Goal: Transaction & Acquisition: Purchase product/service

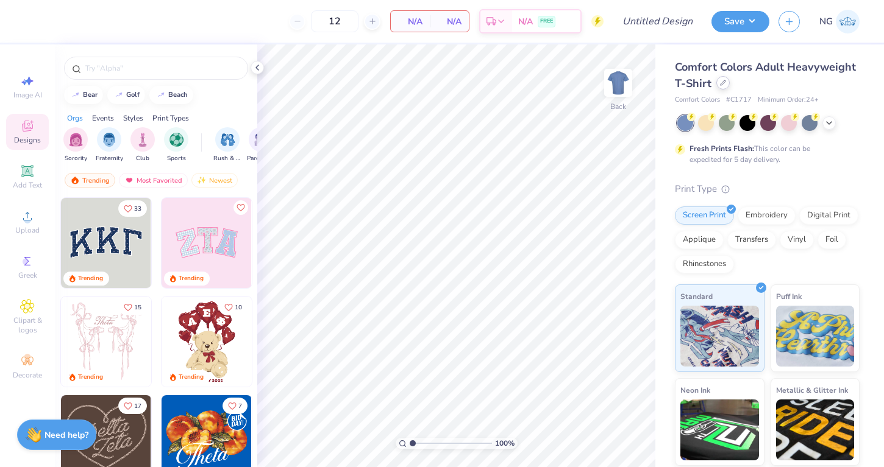
click at [720, 83] on icon at bounding box center [723, 83] width 6 height 6
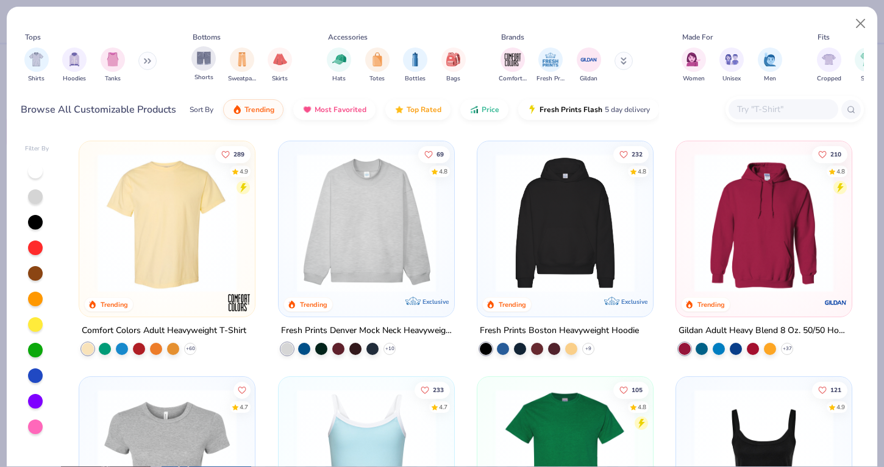
click at [196, 69] on div "Shorts" at bounding box center [203, 64] width 24 height 36
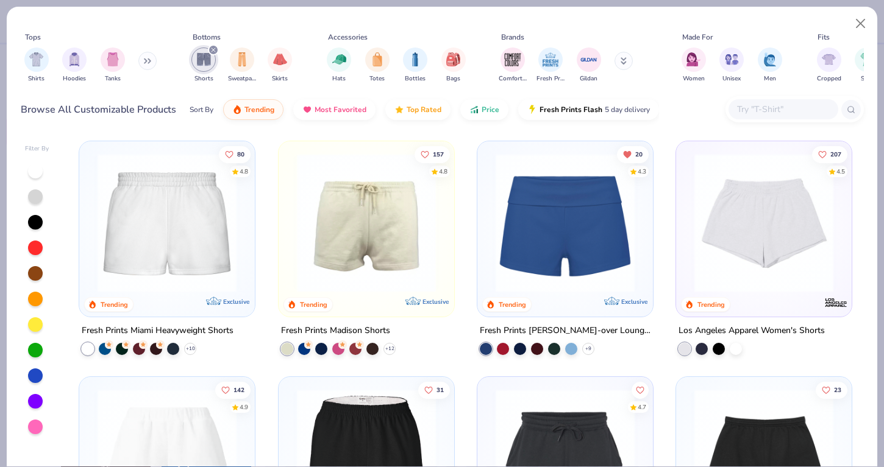
click at [546, 255] on img at bounding box center [564, 223] width 151 height 139
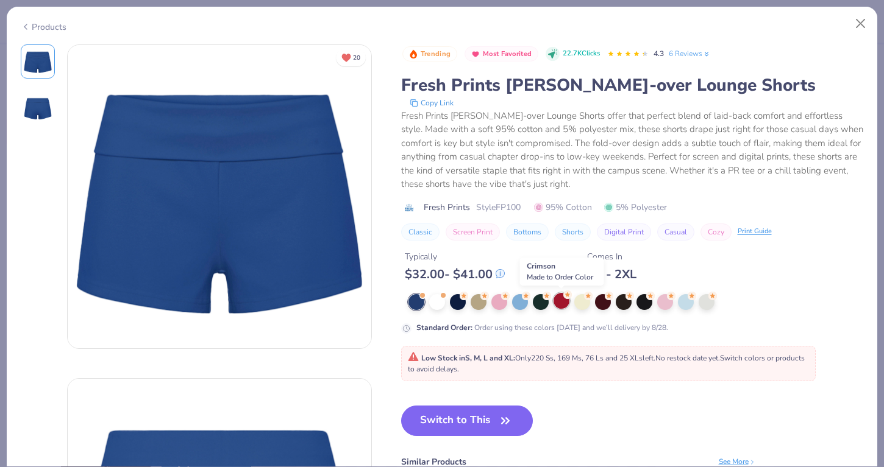
click at [556, 303] on div at bounding box center [561, 301] width 16 height 16
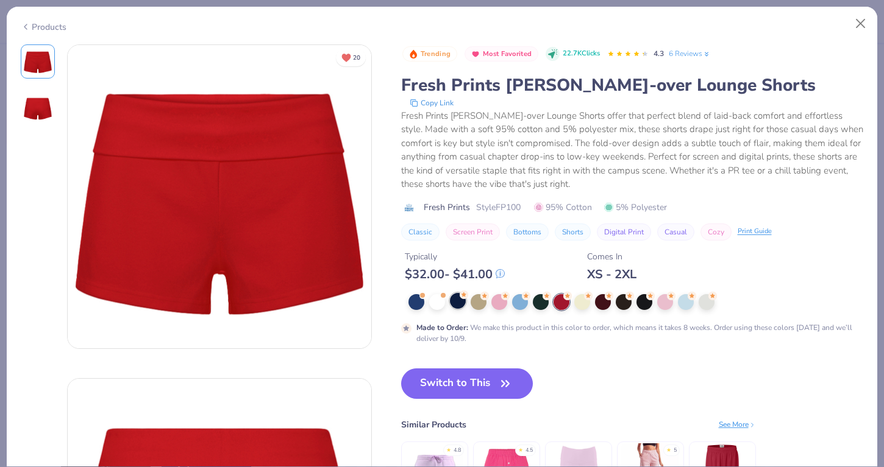
click at [455, 302] on div at bounding box center [458, 301] width 16 height 16
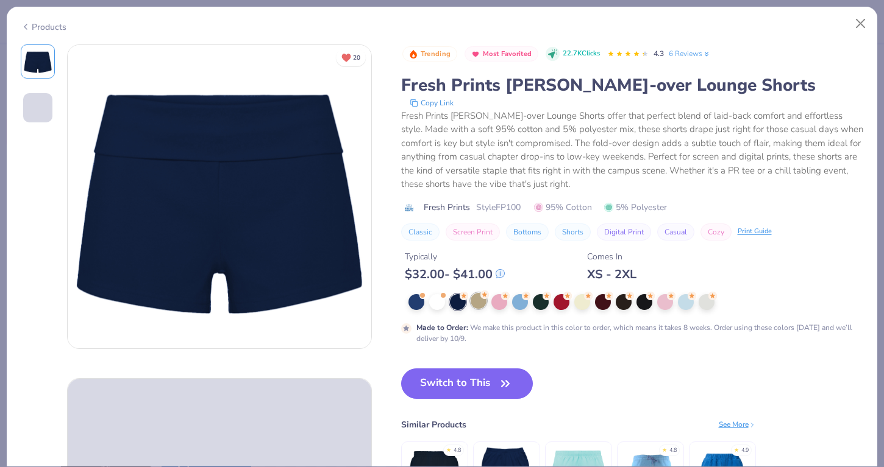
click at [477, 299] on div at bounding box center [478, 301] width 16 height 16
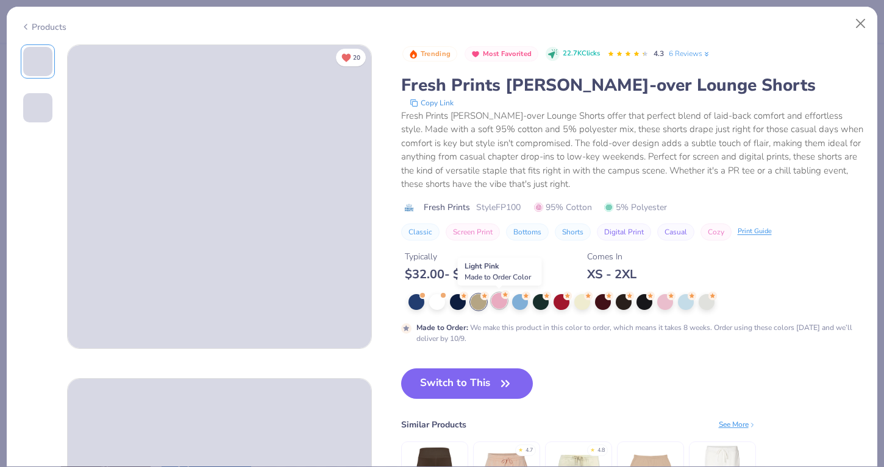
click at [507, 300] on div at bounding box center [499, 301] width 16 height 16
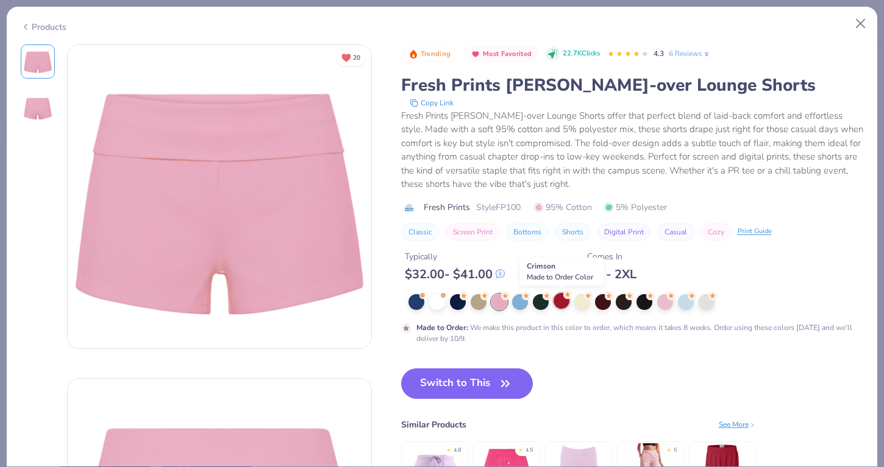
click at [553, 300] on div at bounding box center [561, 301] width 16 height 16
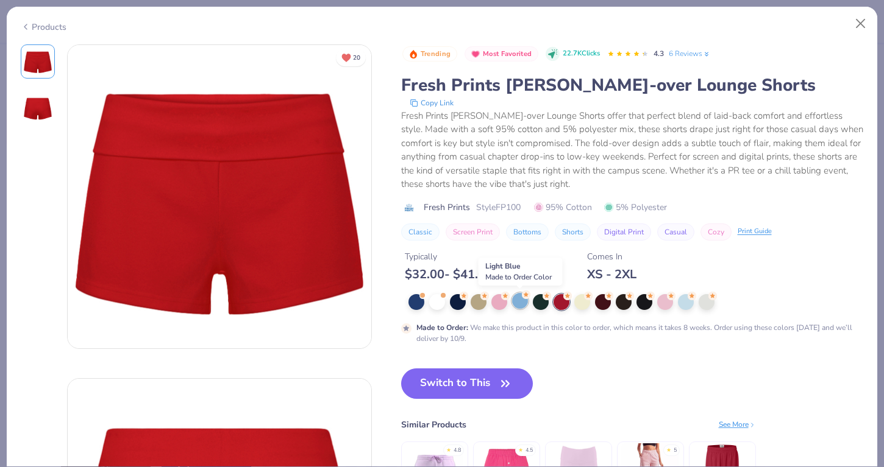
click at [521, 302] on div at bounding box center [520, 301] width 16 height 16
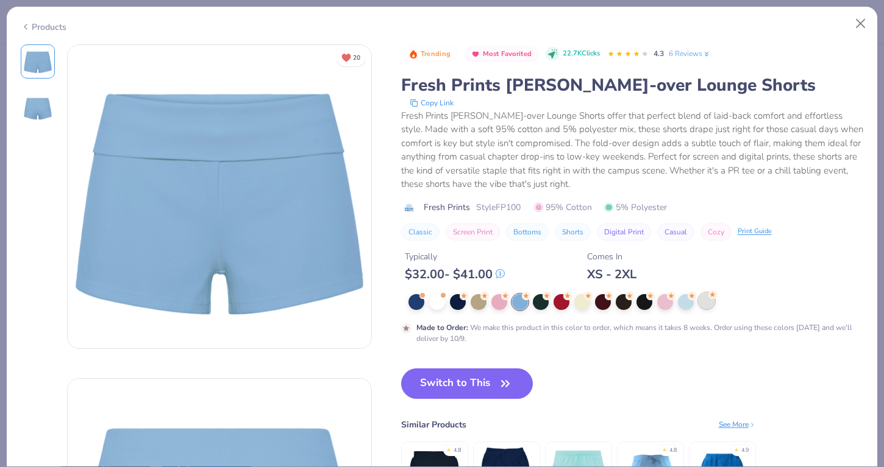
click at [703, 303] on div at bounding box center [706, 301] width 16 height 16
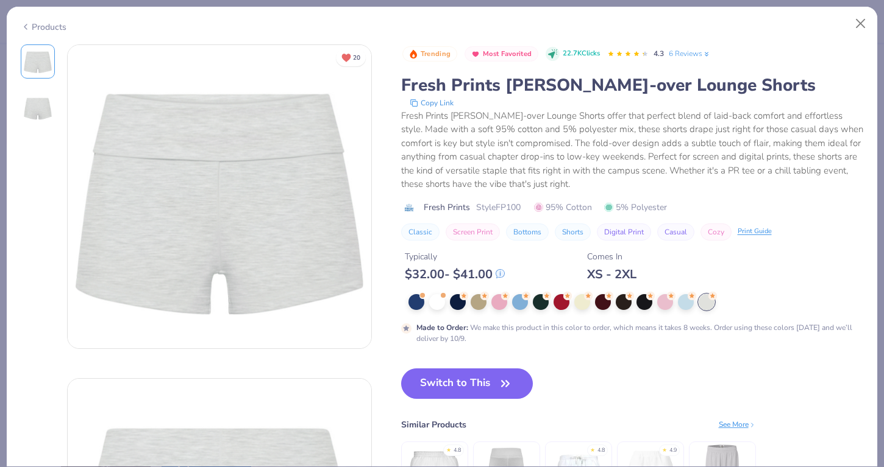
click at [530, 330] on div "Made to Order : We make this product in this color to order, which means it tak…" at bounding box center [639, 333] width 447 height 22
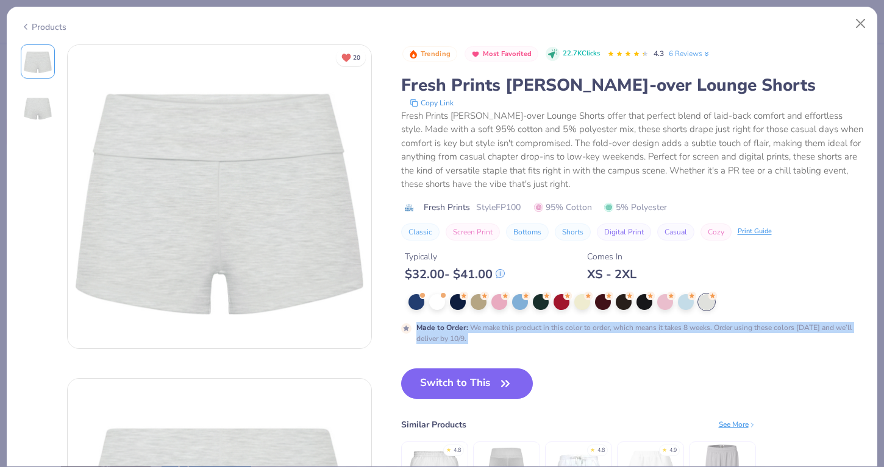
click at [530, 330] on div "Made to Order : We make this product in this color to order, which means it tak…" at bounding box center [639, 333] width 447 height 22
copy div "Made to Order : We make this product in this color to order, which means it tak…"
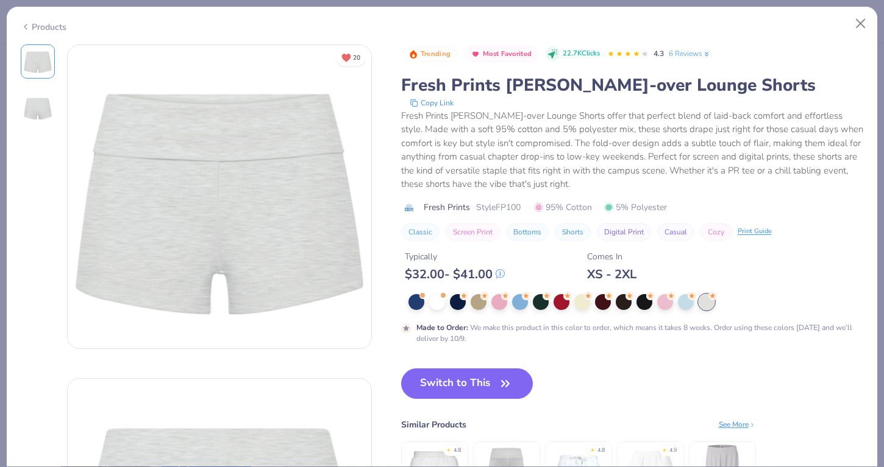
click at [620, 84] on div "Fresh Prints [PERSON_NAME]-over Lounge Shorts" at bounding box center [632, 85] width 463 height 23
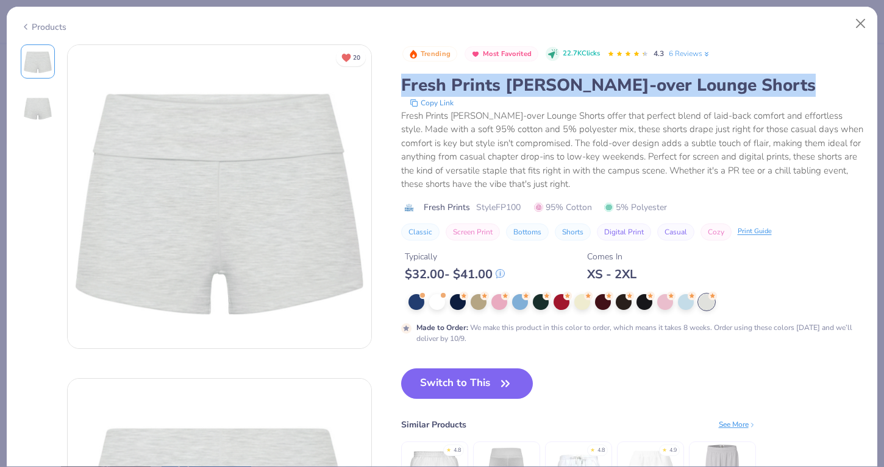
click at [620, 84] on div "Fresh Prints [PERSON_NAME]-over Lounge Shorts" at bounding box center [632, 85] width 463 height 23
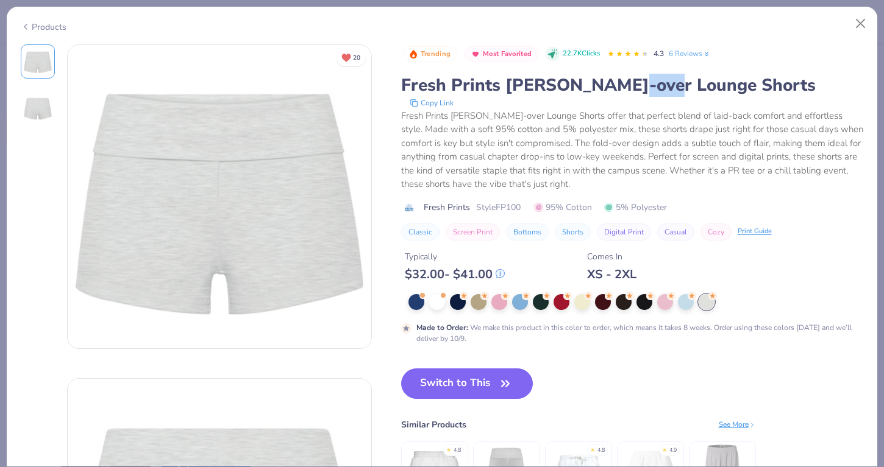
click at [620, 84] on div "Fresh Prints [PERSON_NAME]-over Lounge Shorts" at bounding box center [632, 85] width 463 height 23
click at [853, 16] on button "Close" at bounding box center [860, 23] width 23 height 23
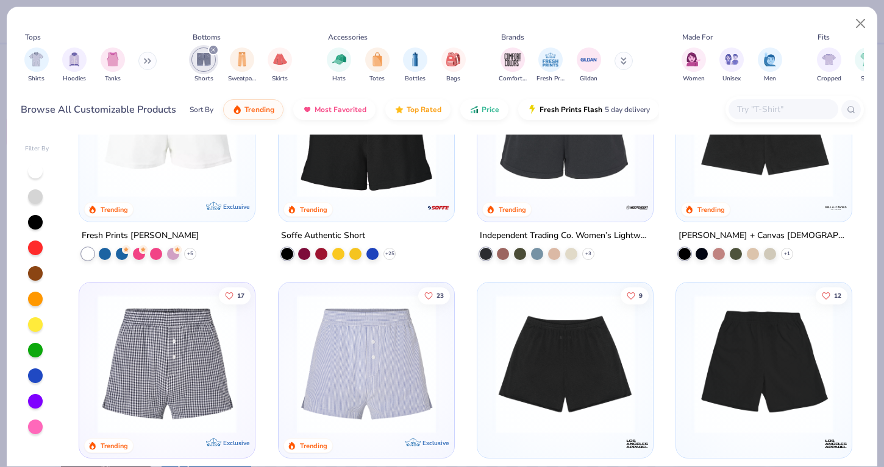
scroll to position [412, 0]
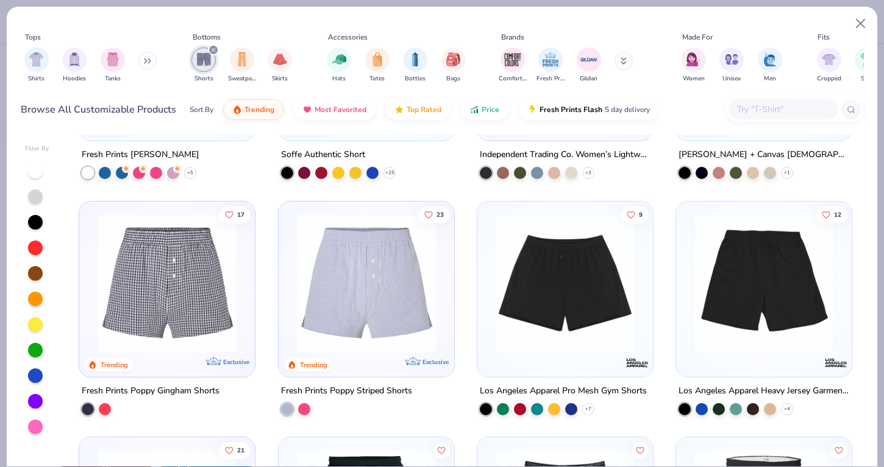
click at [403, 253] on img at bounding box center [366, 282] width 151 height 139
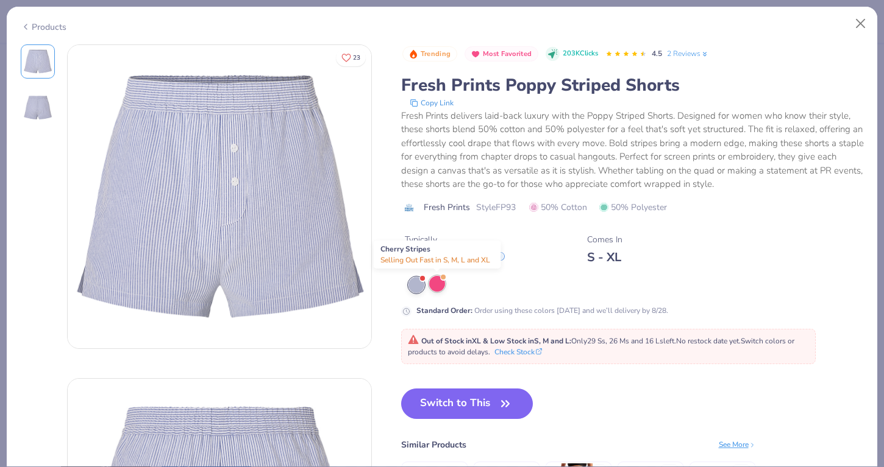
click at [443, 286] on div at bounding box center [437, 284] width 16 height 16
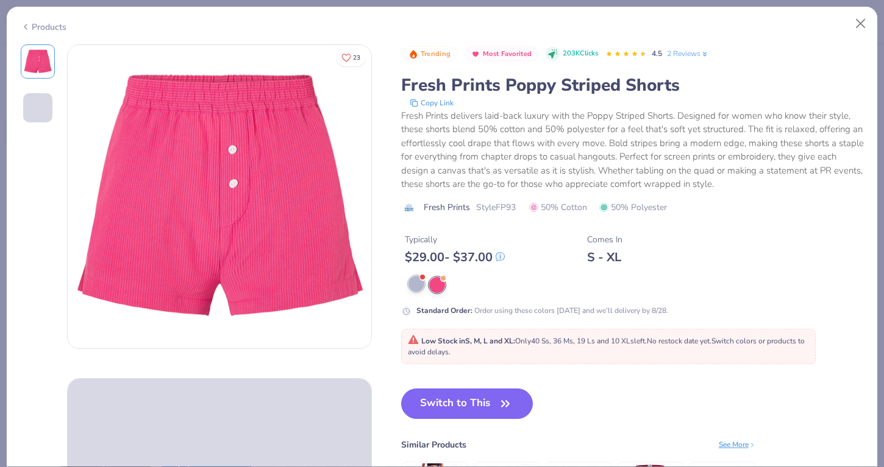
click at [420, 284] on div at bounding box center [416, 284] width 16 height 16
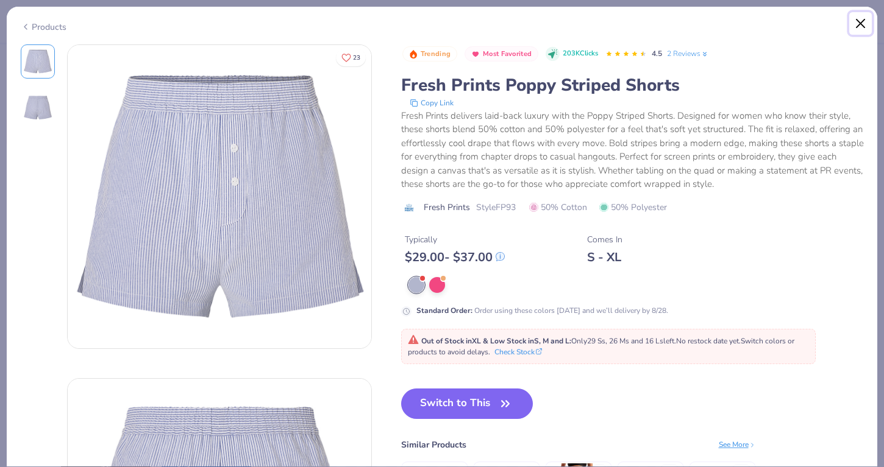
click at [857, 15] on button "Close" at bounding box center [860, 23] width 23 height 23
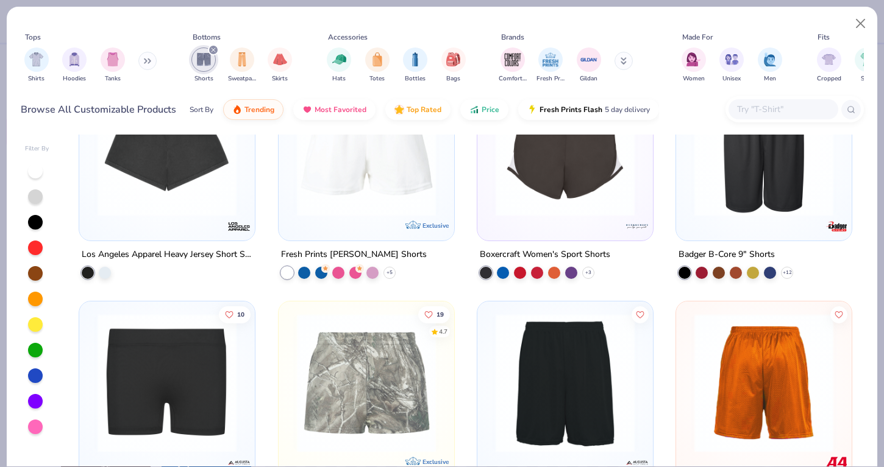
scroll to position [1374, 0]
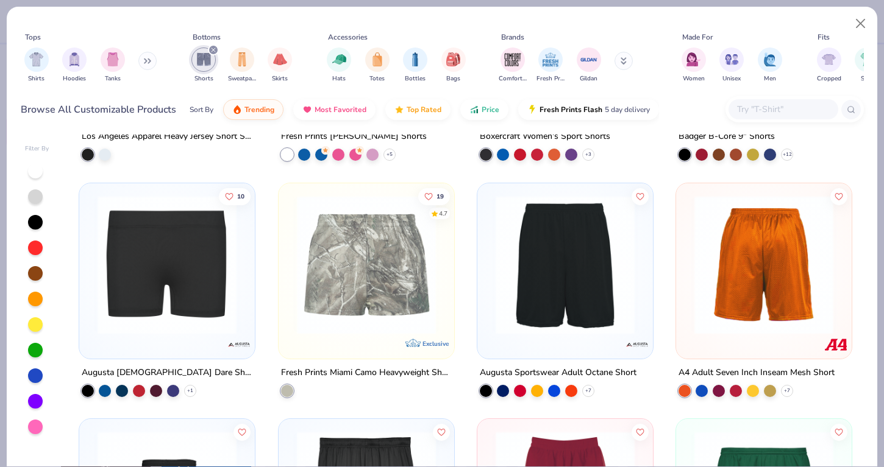
click at [121, 316] on img at bounding box center [166, 264] width 151 height 139
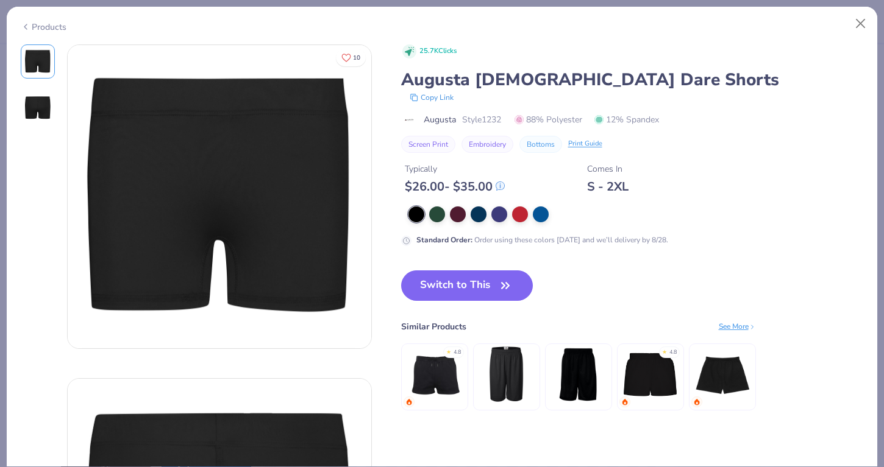
click at [467, 216] on div at bounding box center [635, 215] width 455 height 16
click at [459, 219] on div at bounding box center [458, 213] width 16 height 16
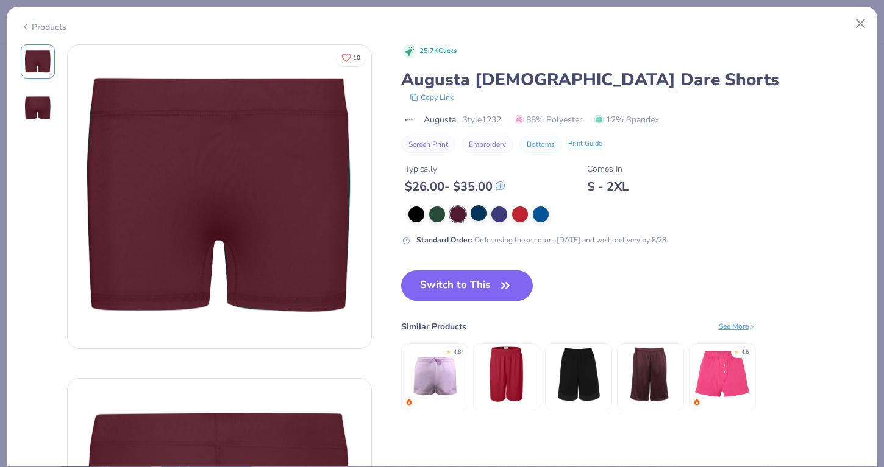
click at [484, 219] on div at bounding box center [478, 213] width 16 height 16
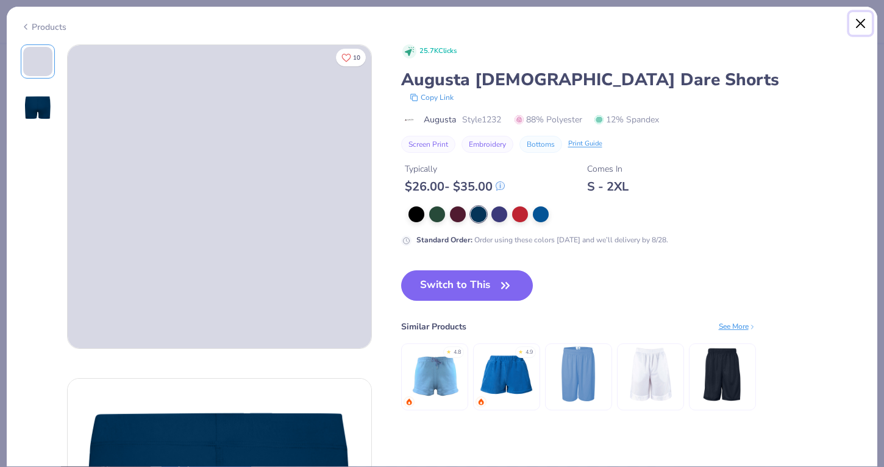
click at [868, 21] on button "Close" at bounding box center [860, 23] width 23 height 23
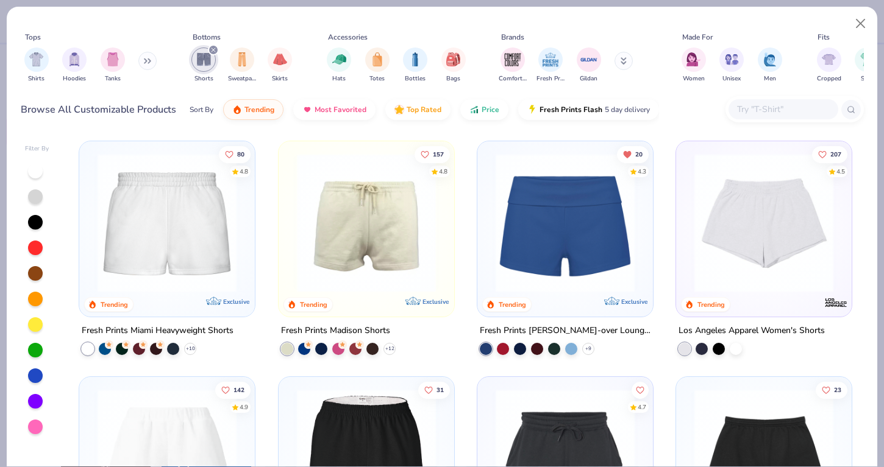
click at [543, 218] on img at bounding box center [564, 223] width 151 height 139
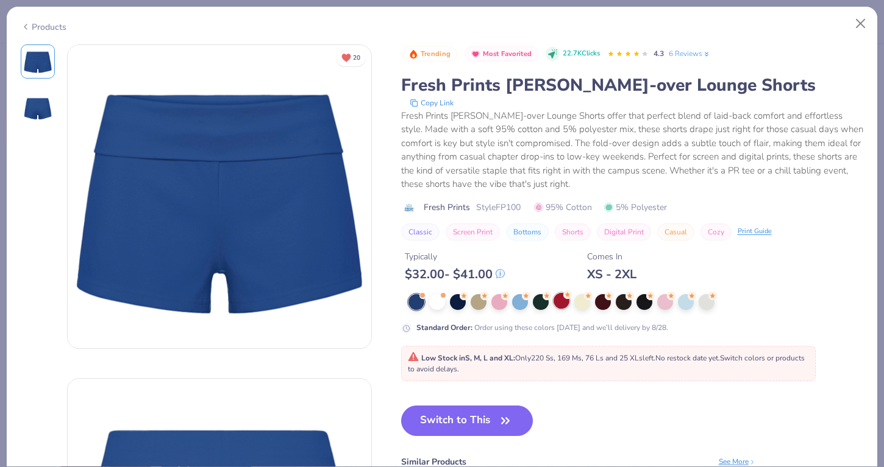
click at [553, 302] on div at bounding box center [561, 301] width 16 height 16
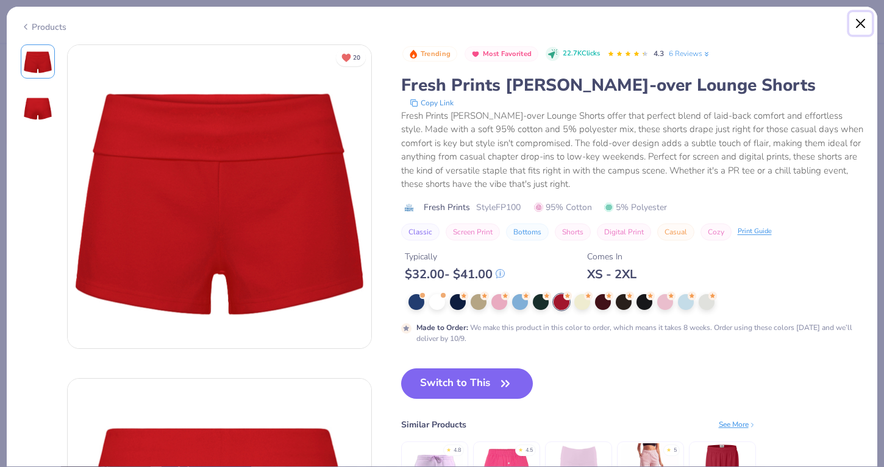
click at [868, 23] on button "Close" at bounding box center [860, 23] width 23 height 23
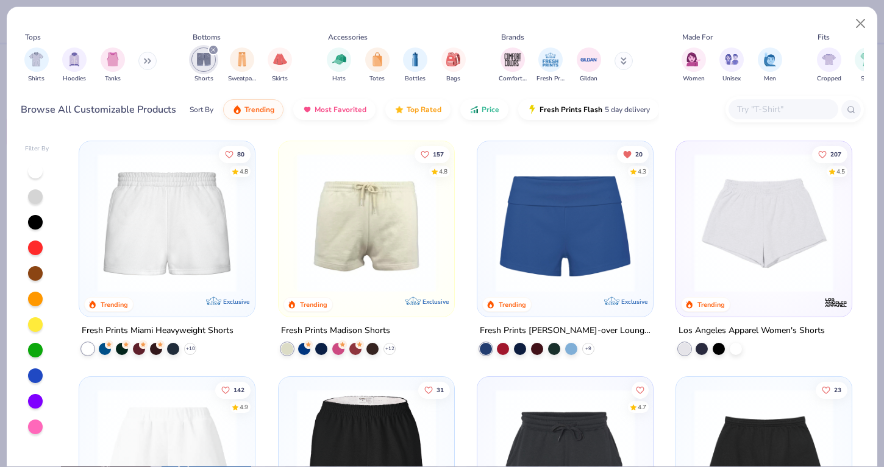
click at [222, 229] on img at bounding box center [166, 223] width 151 height 139
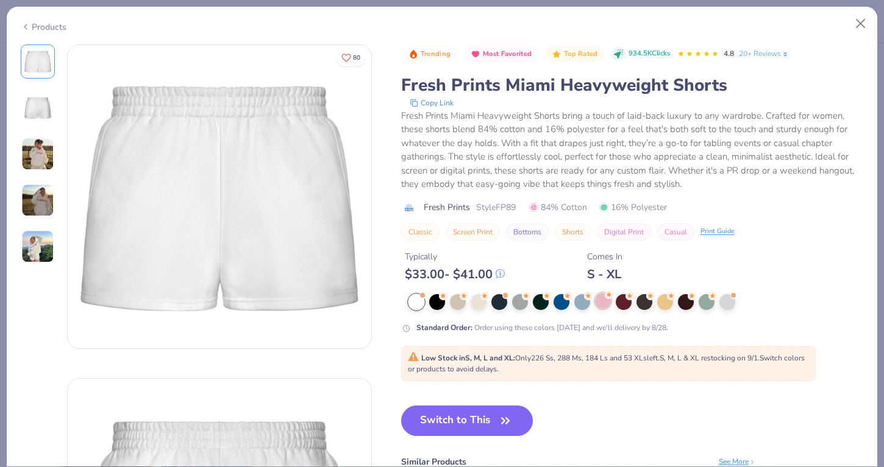
click at [599, 300] on div at bounding box center [603, 301] width 16 height 16
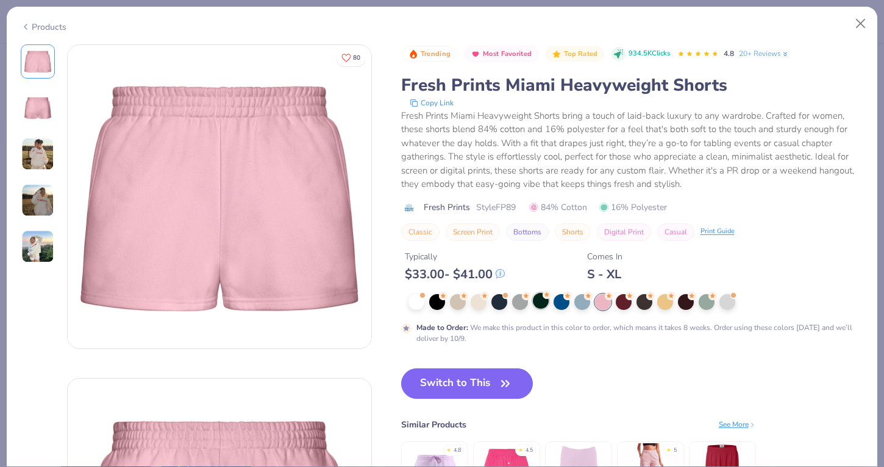
click at [539, 303] on div at bounding box center [541, 301] width 16 height 16
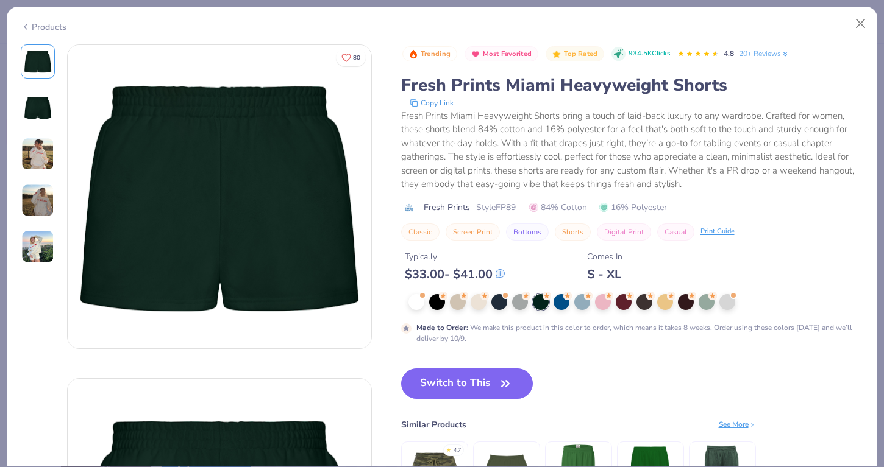
click at [446, 302] on div at bounding box center [635, 302] width 455 height 16
click at [439, 302] on div at bounding box center [437, 301] width 16 height 16
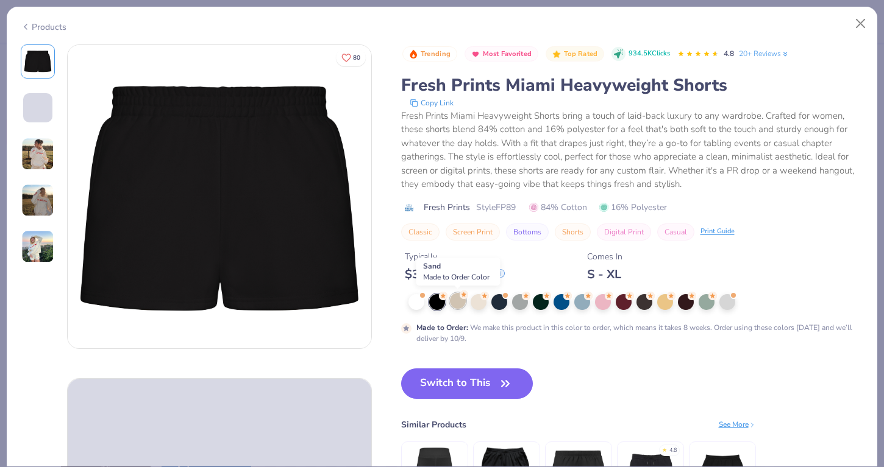
click at [459, 301] on div at bounding box center [458, 301] width 16 height 16
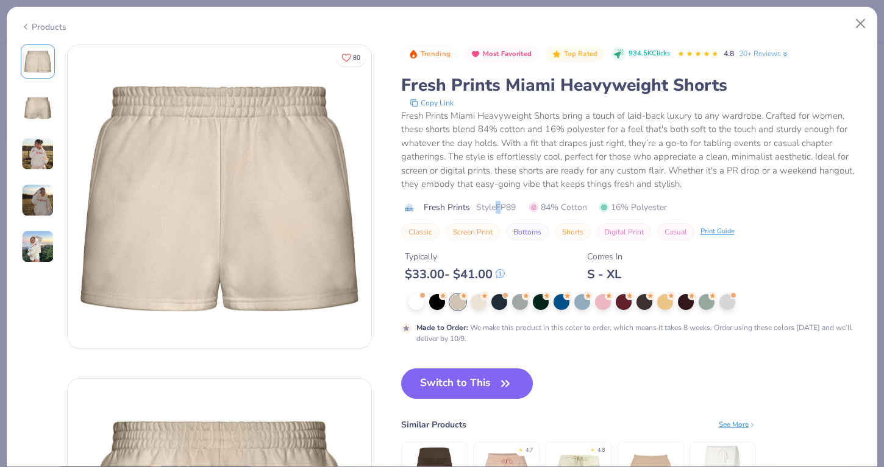
click at [498, 209] on span "Style FP89" at bounding box center [496, 207] width 40 height 13
click at [504, 209] on span "Style FP89" at bounding box center [496, 207] width 40 height 13
copy span "FP89"
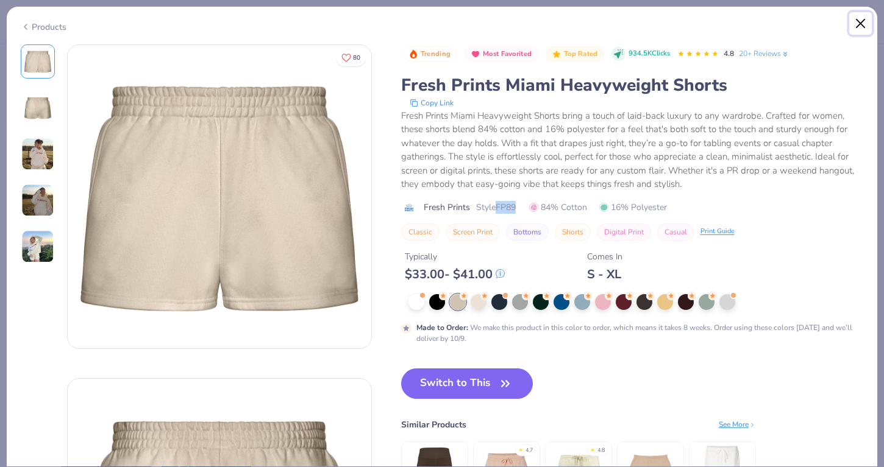
click at [849, 24] on button "Close" at bounding box center [860, 23] width 23 height 23
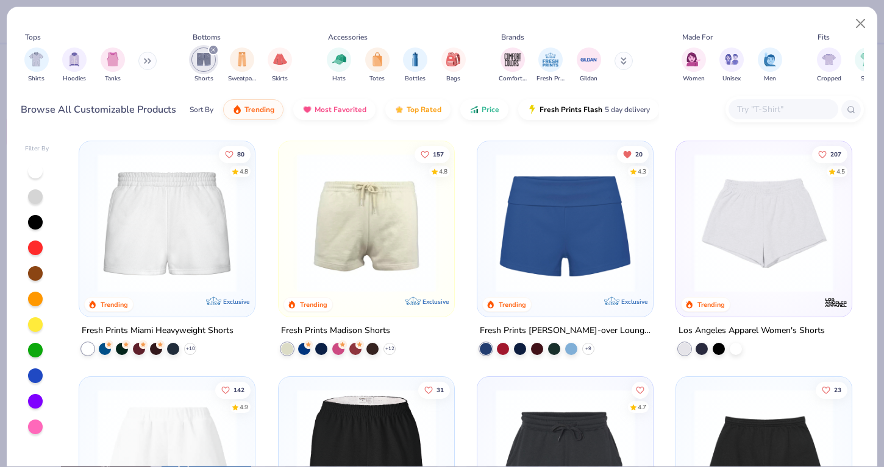
click at [541, 177] on img at bounding box center [564, 223] width 151 height 139
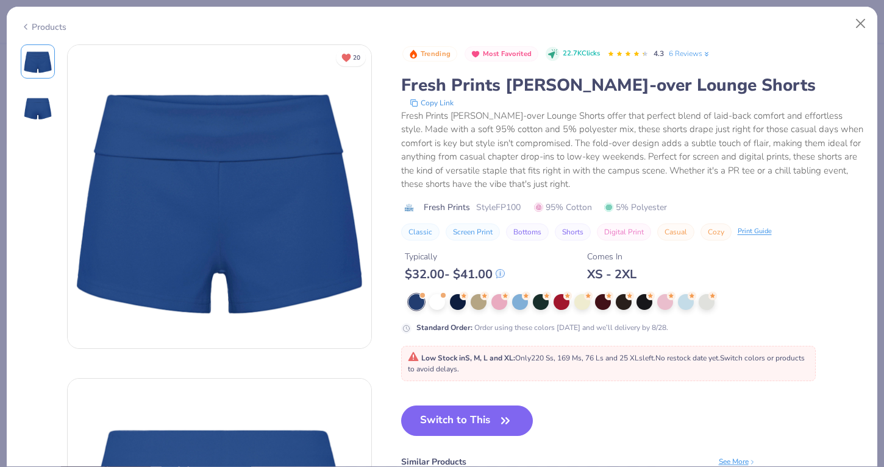
click at [497, 202] on span "Style FP100" at bounding box center [498, 207] width 44 height 13
copy span "FP100"
click at [560, 297] on div at bounding box center [561, 301] width 16 height 16
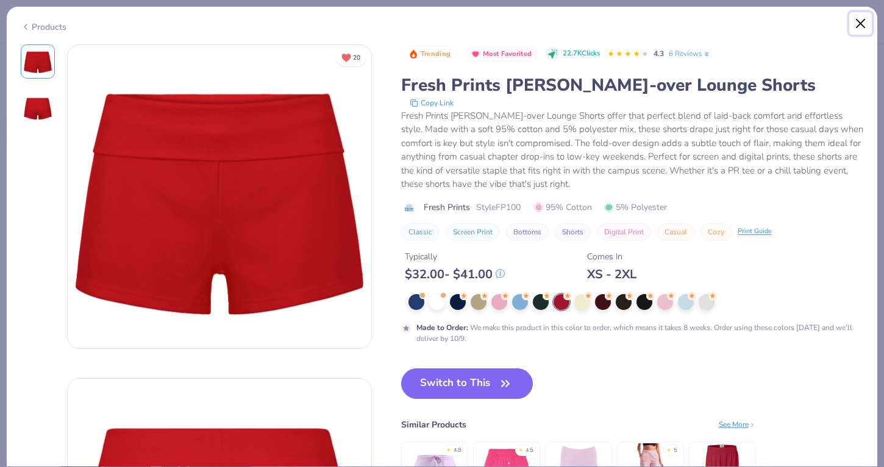
click at [868, 27] on button "Close" at bounding box center [860, 23] width 23 height 23
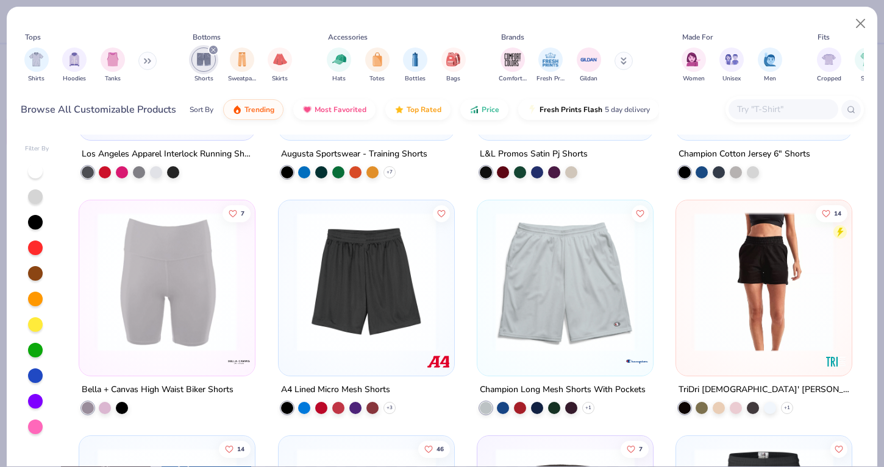
scroll to position [784, 0]
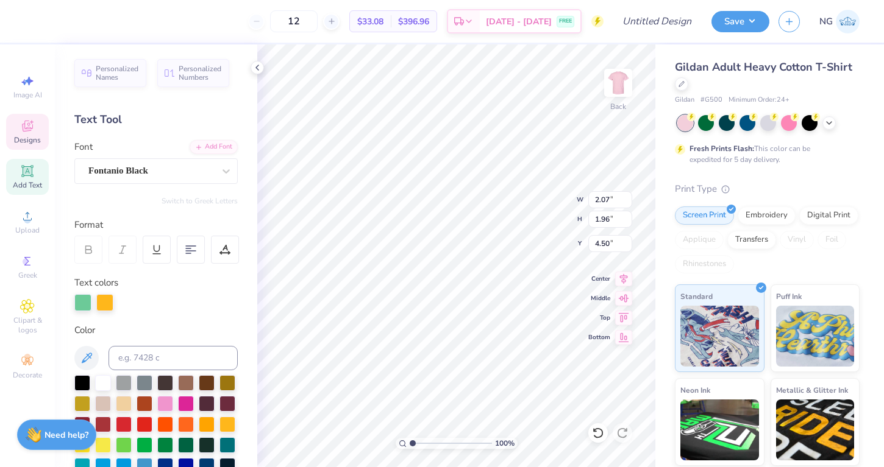
type textarea "p"
type input "1.61"
type input "2.37"
type input "3.49"
type textarea "i"
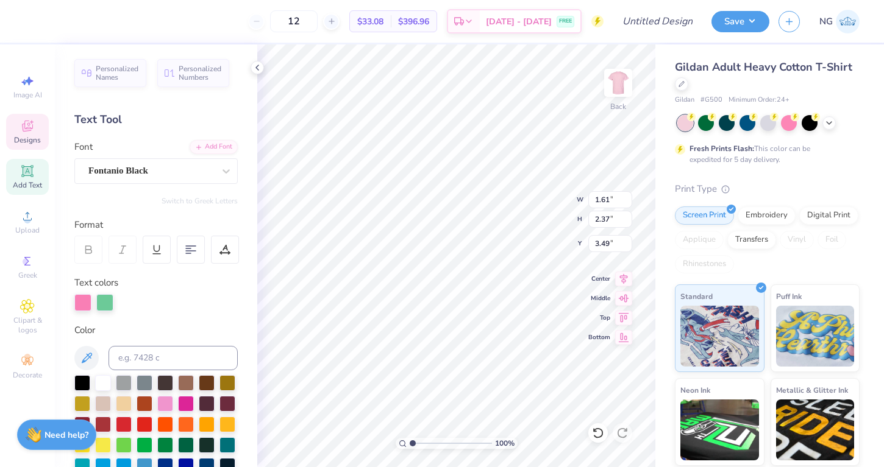
type input "1.66"
type input "2.45"
type input "7.46"
type input "2.20"
type input "2.41"
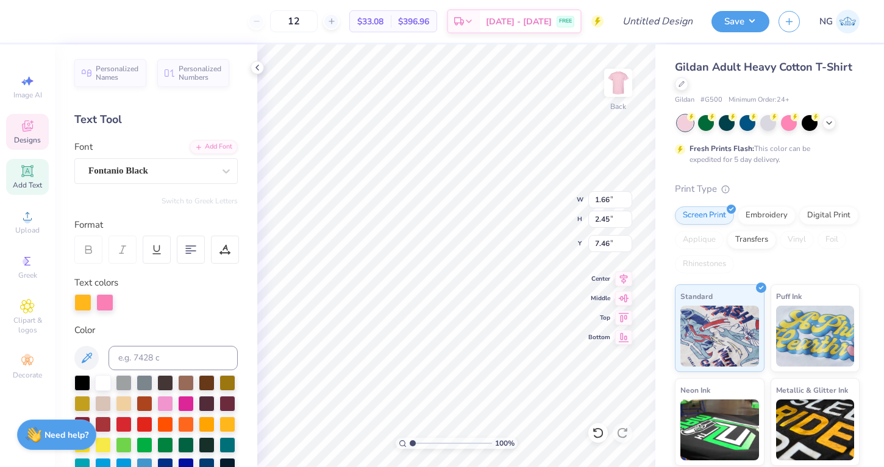
type input "7.32"
type textarea "b"
type input "1.66"
type input "2.45"
type input "7.46"
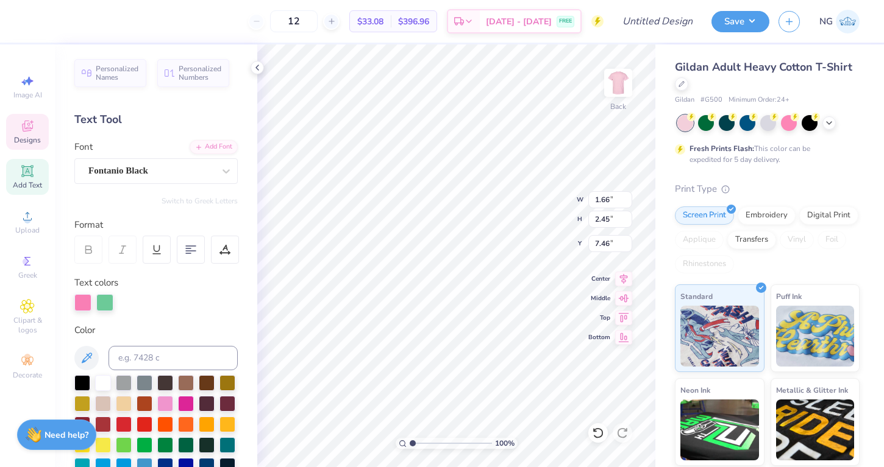
type textarea "T"
type textarea "t"
type input "1.13"
type input "2.58"
type input "7.04"
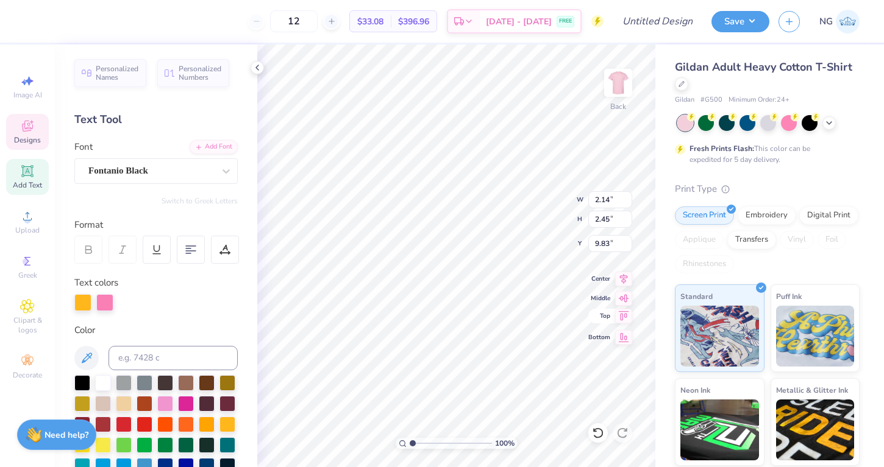
type textarea "ph"
click at [594, 316] on span "Top" at bounding box center [599, 316] width 22 height 9
type input "4.00"
type input "2.92"
type input "0.50"
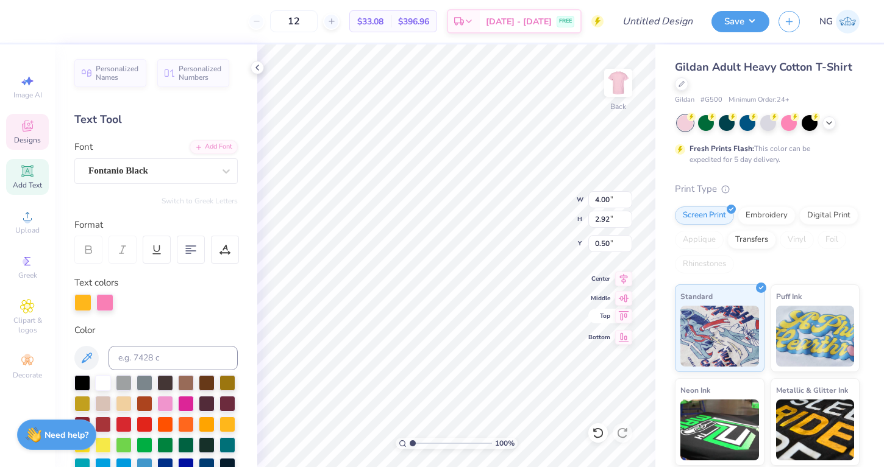
type input "2.28"
type input "2.62"
type input "4.34"
type input "2.73"
type input "9.35"
